Goal: Complete application form: Complete application form

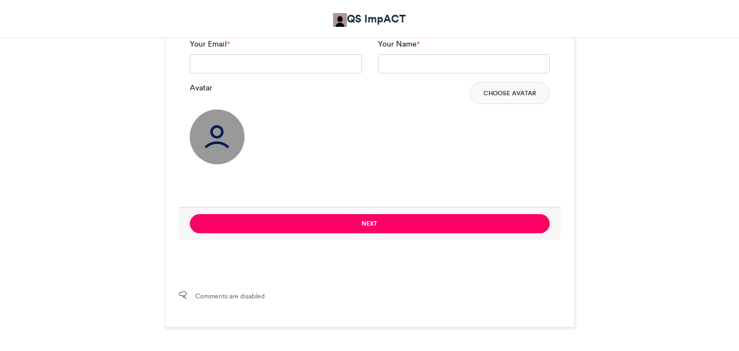
scroll to position [815, 0]
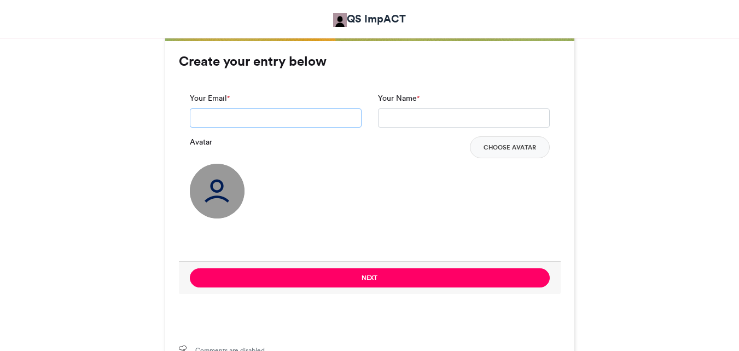
click at [271, 119] on input "Your Email *" at bounding box center [276, 118] width 172 height 20
type input "**********"
click at [406, 118] on input "Your Name *" at bounding box center [464, 118] width 172 height 20
type input "******"
click at [493, 147] on button "Choose Avatar" at bounding box center [510, 147] width 80 height 22
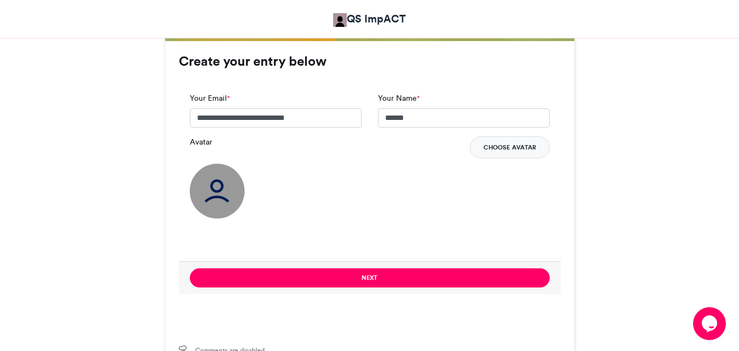
scroll to position [0, 0]
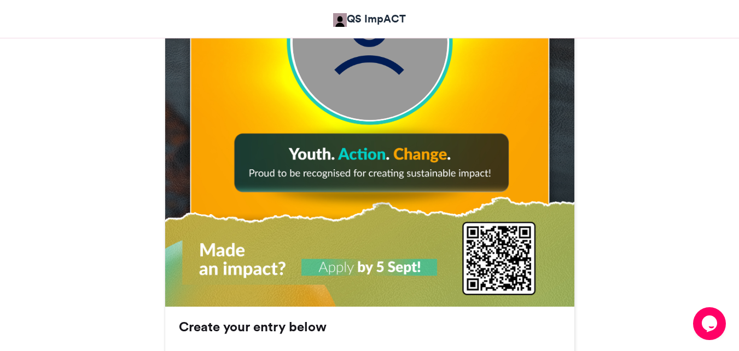
scroll to position [504, 0]
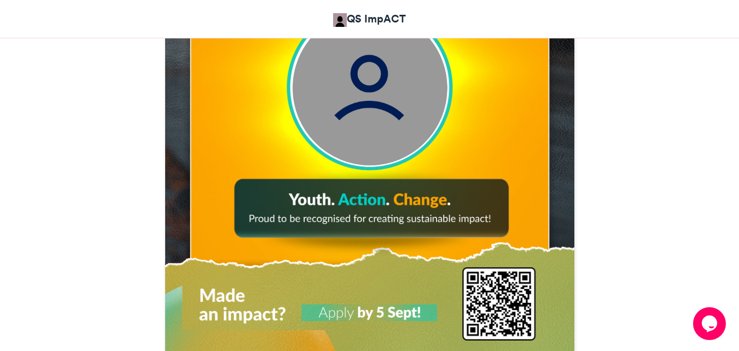
drag, startPoint x: 738, startPoint y: 180, endPoint x: 747, endPoint y: 179, distance: 8.8
click at [739, 179] on html "QS ImpACT QS ImpACT Award: I'm Nominated! QS ImpACT Award: I'm Nominated! QS Im…" at bounding box center [369, 154] width 739 height 1316
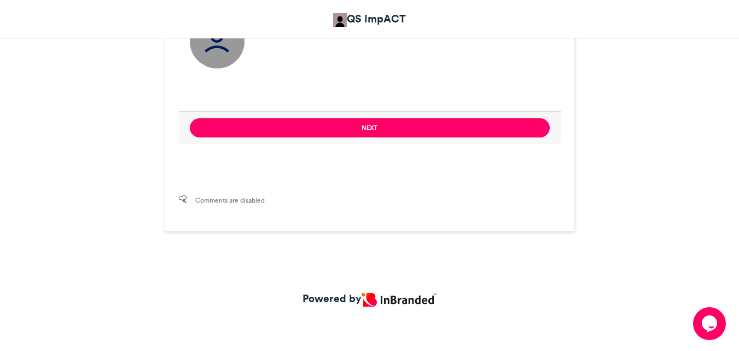
scroll to position [104, 0]
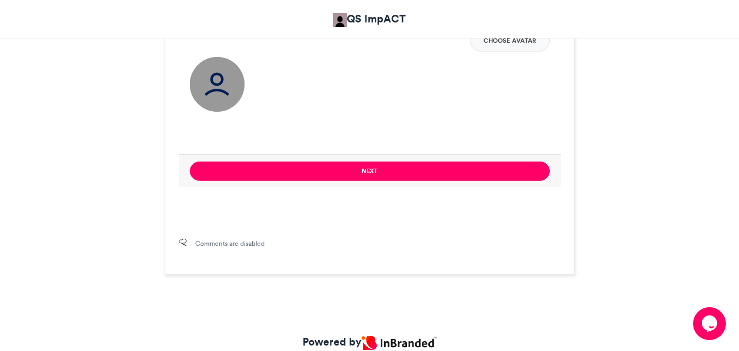
scroll to position [904, 0]
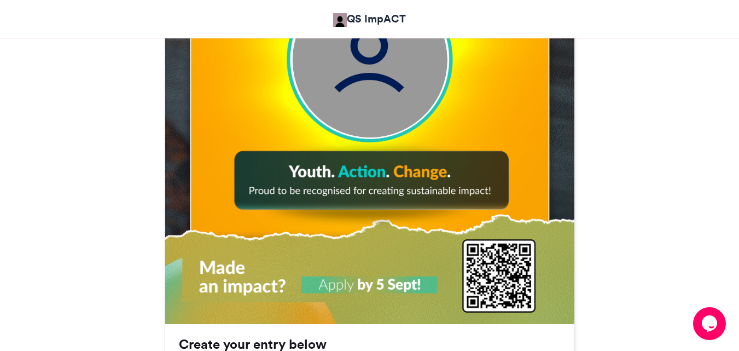
scroll to position [443, 0]
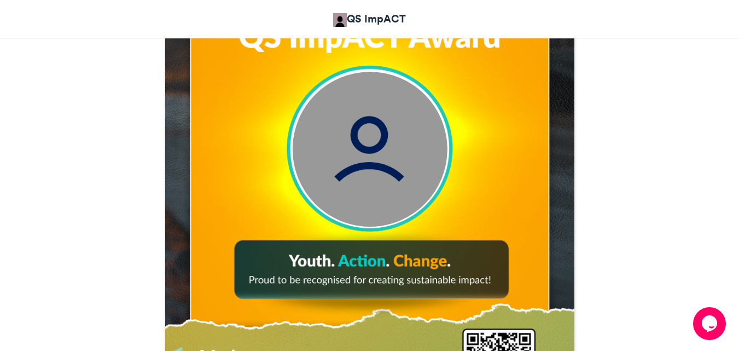
drag, startPoint x: 735, startPoint y: 184, endPoint x: 746, endPoint y: 187, distance: 11.2
click at [739, 187] on html "QS ImpACT QS ImpACT Award: I'm Nominated! QS ImpACT Award: I'm Nominated! QS Im…" at bounding box center [369, 215] width 739 height 1316
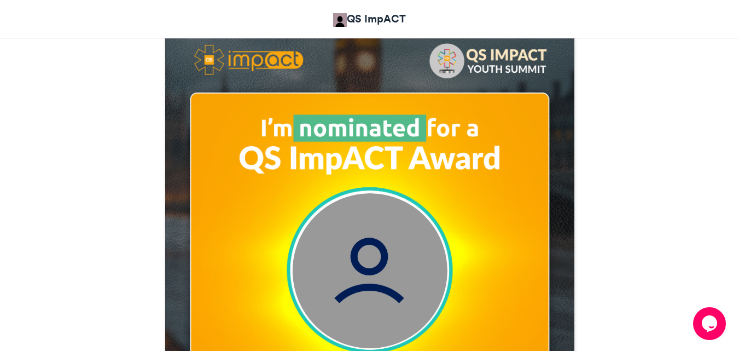
scroll to position [324, 0]
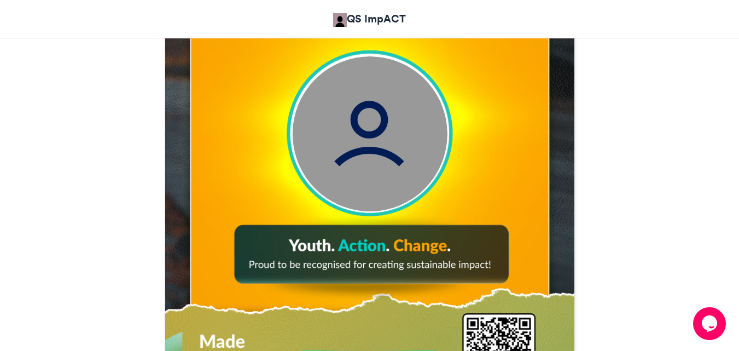
scroll to position [426, 0]
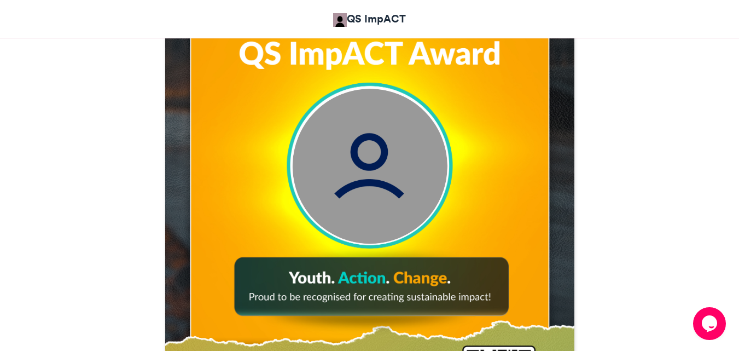
click at [736, 163] on div "QS ImpACT Award: I'm Nominated! QS ImpACT 14-08-2025 457 Views 200 0" at bounding box center [369, 259] width 739 height 1073
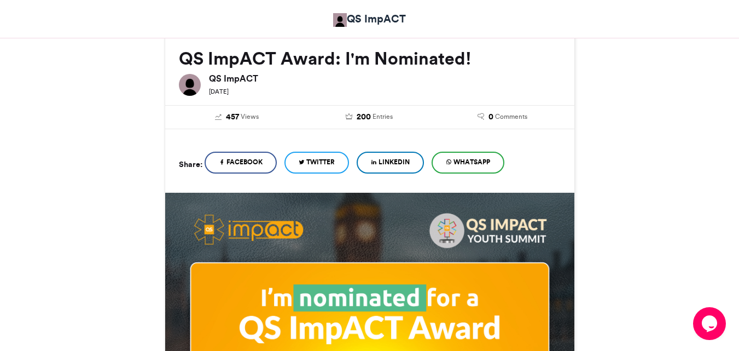
scroll to position [126, 0]
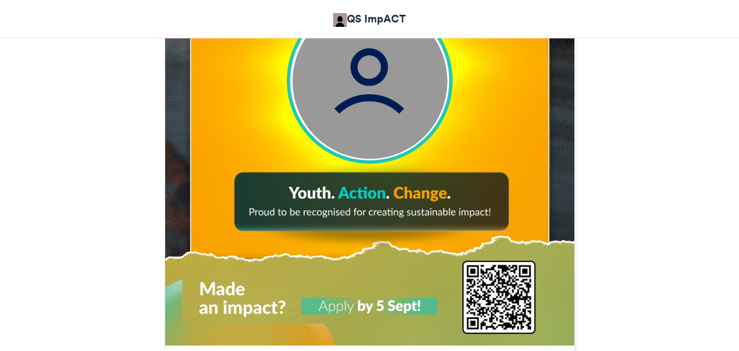
scroll to position [596, 0]
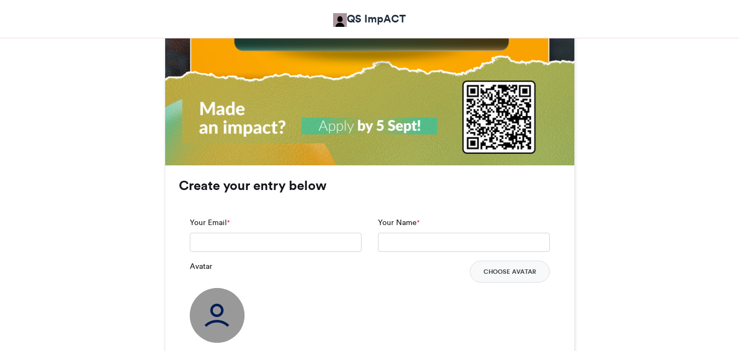
drag, startPoint x: 743, startPoint y: 186, endPoint x: 741, endPoint y: 208, distance: 22.0
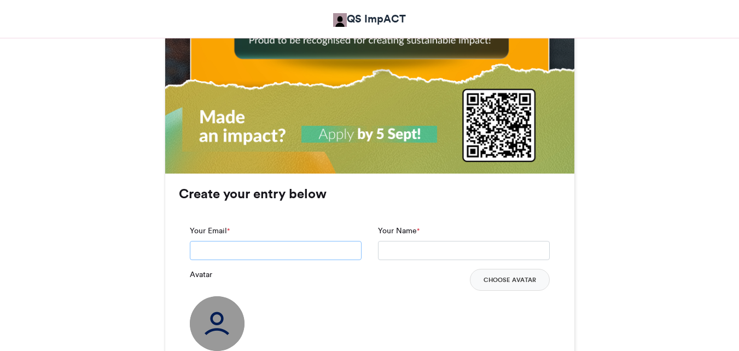
click at [242, 257] on input "Your Email *" at bounding box center [276, 251] width 172 height 20
type input "**********"
click at [397, 257] on input "Your Name *" at bounding box center [464, 251] width 172 height 20
type input "******"
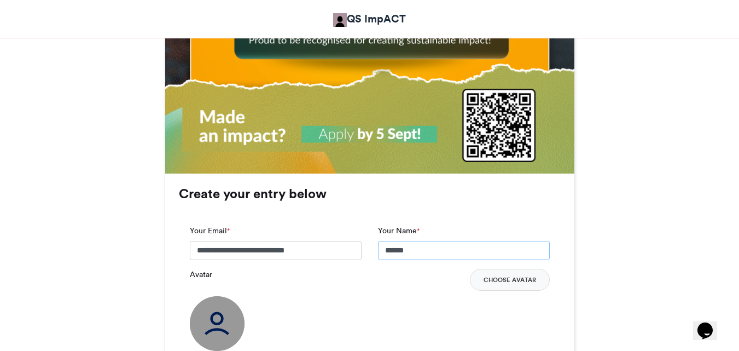
scroll to position [771, 0]
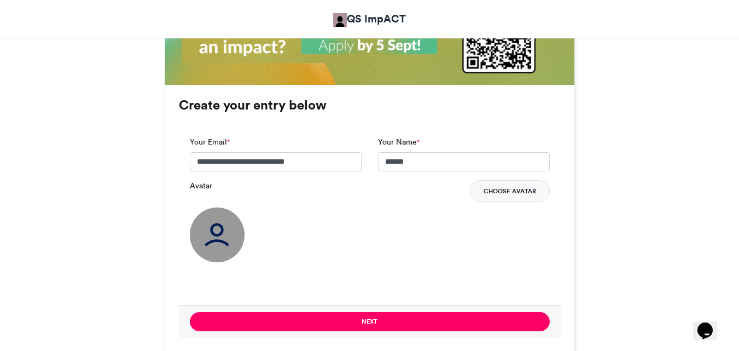
click at [520, 191] on button "Choose Avatar" at bounding box center [510, 191] width 80 height 22
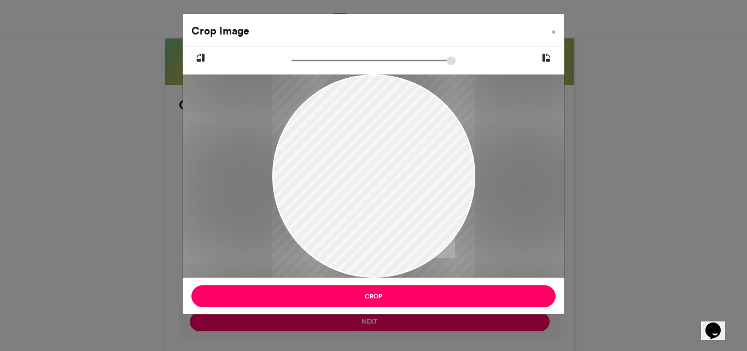
drag, startPoint x: 403, startPoint y: 185, endPoint x: 404, endPoint y: 160, distance: 25.2
click at [404, 160] on div at bounding box center [373, 172] width 203 height 211
click at [397, 322] on div "Crop Image × Crop" at bounding box center [373, 175] width 747 height 351
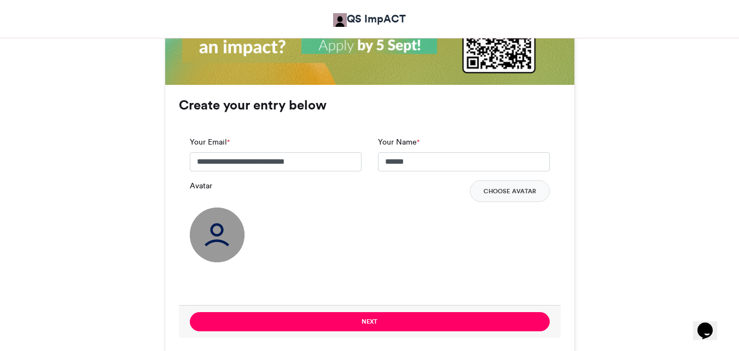
click at [397, 322] on button "Next" at bounding box center [370, 321] width 360 height 19
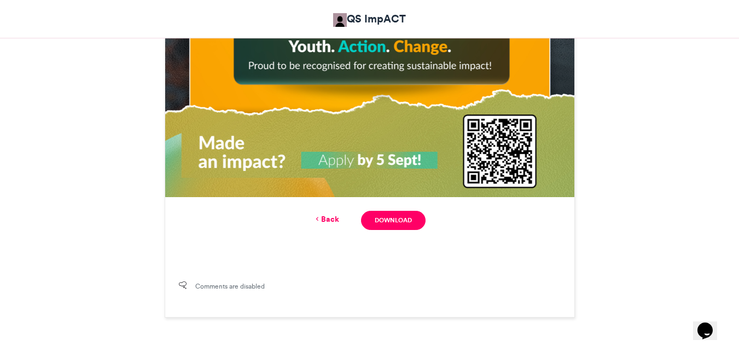
scroll to position [737, 0]
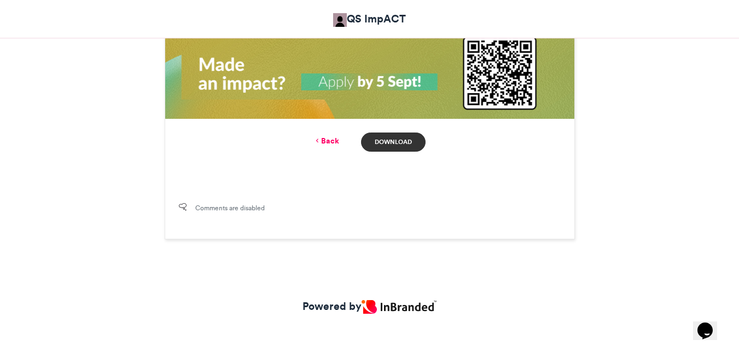
click at [391, 142] on link "Download" at bounding box center [393, 141] width 64 height 19
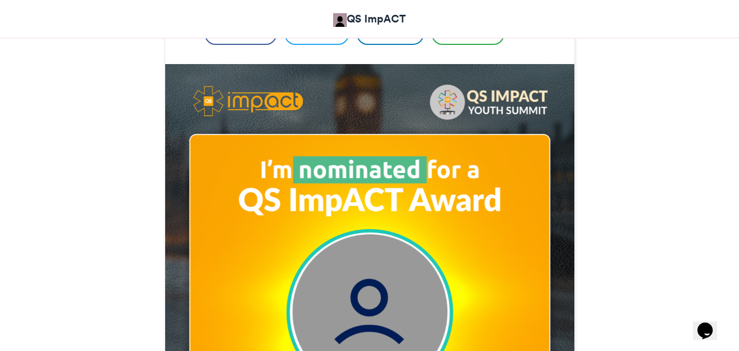
scroll to position [34, 0]
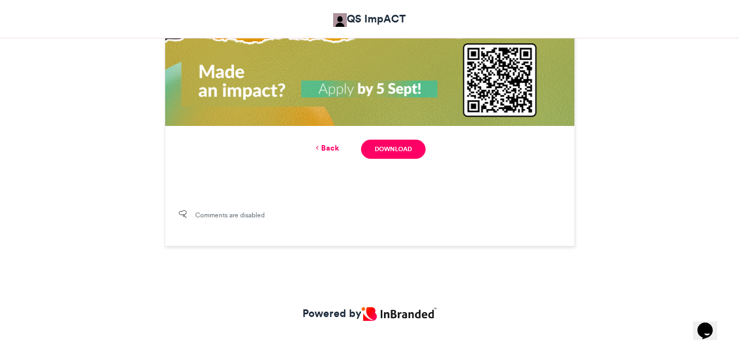
scroll to position [745, 0]
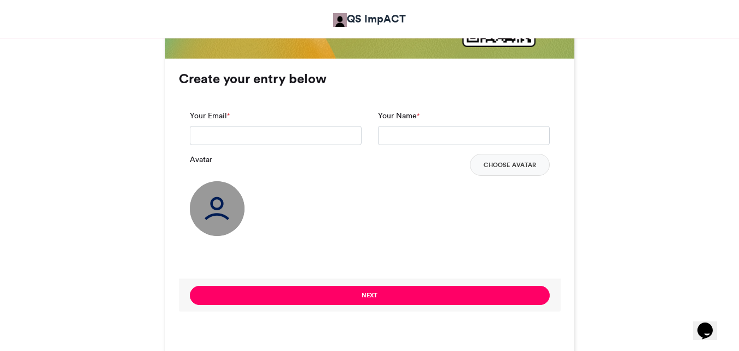
scroll to position [785, 0]
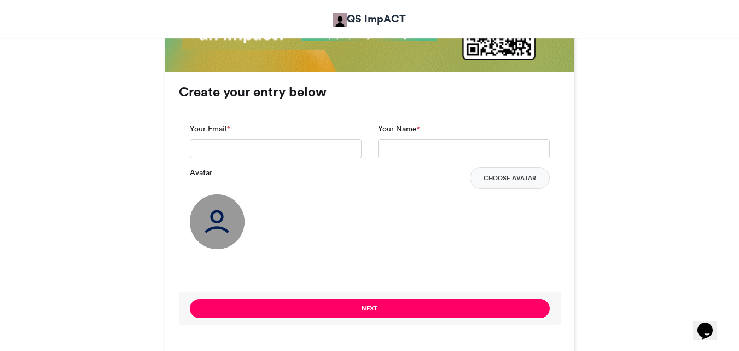
drag, startPoint x: 743, startPoint y: 55, endPoint x: 744, endPoint y: 253, distance: 197.5
click at [237, 147] on input "Your Email *" at bounding box center [276, 149] width 172 height 20
type input "**********"
click at [405, 143] on input "Your Name *" at bounding box center [464, 149] width 172 height 20
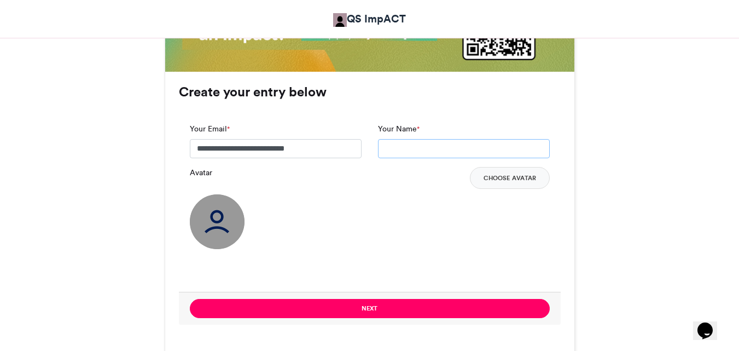
type input "******"
